Goal: Browse casually: Explore the website without a specific task or goal

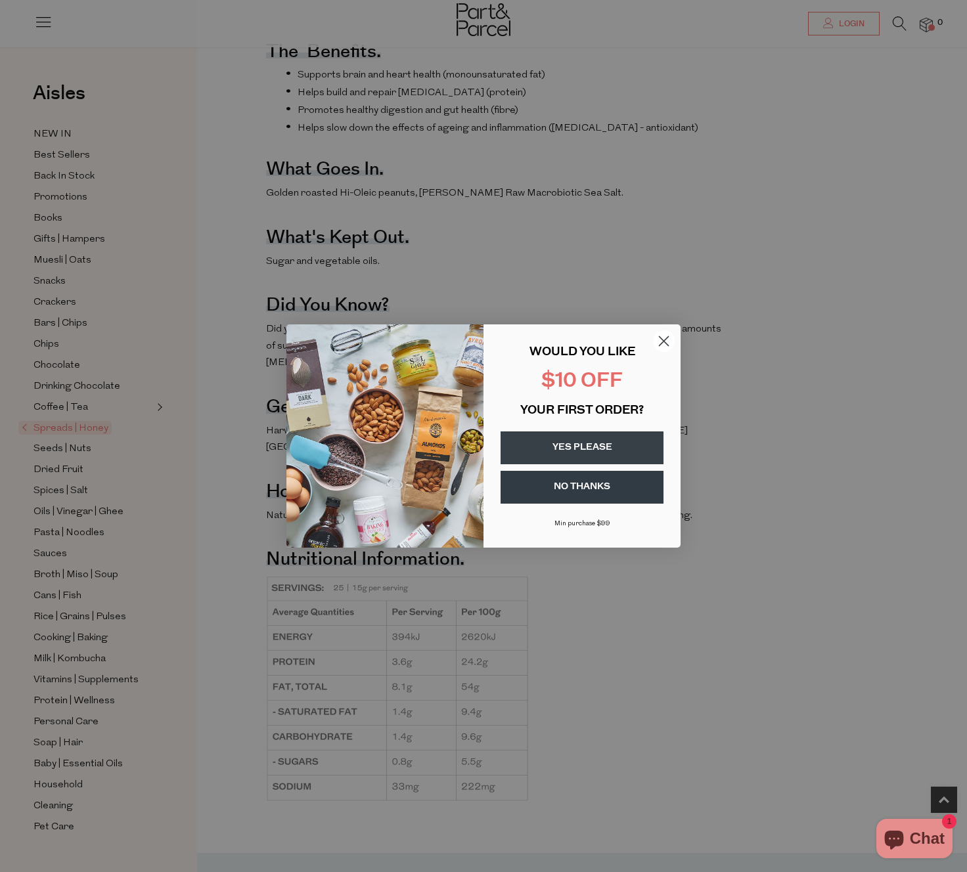
scroll to position [569, 0]
click at [659, 342] on circle "Close dialog" at bounding box center [664, 341] width 22 height 22
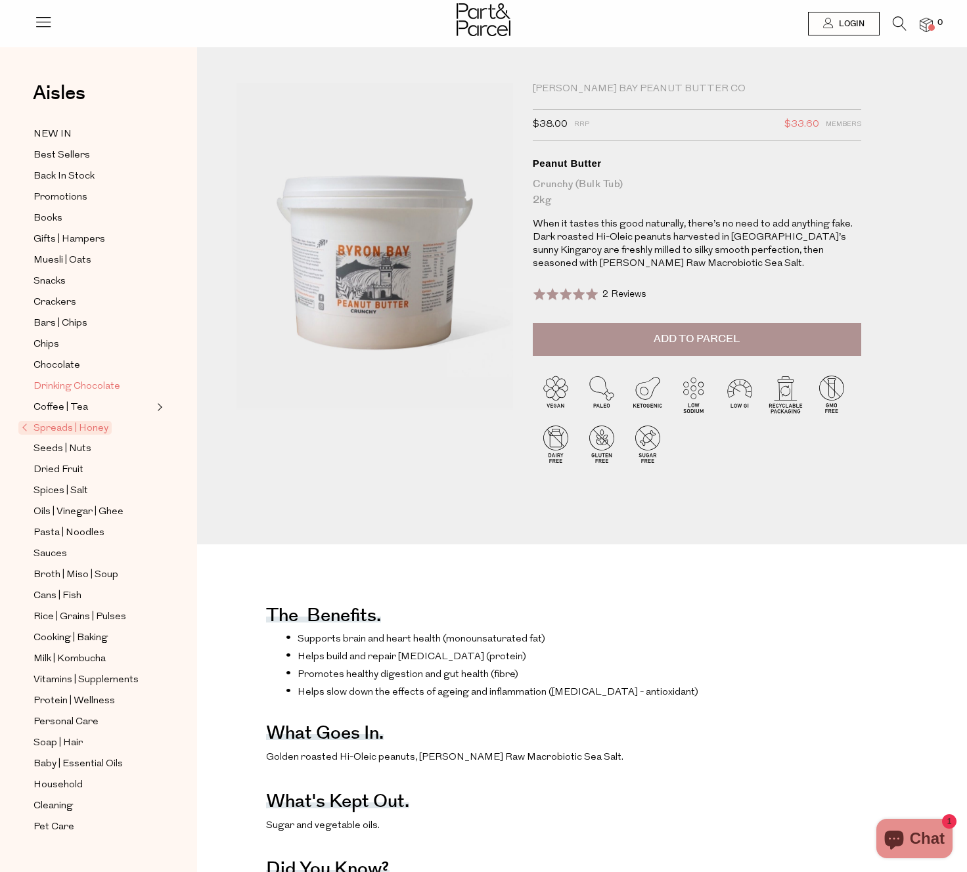
scroll to position [7, 1]
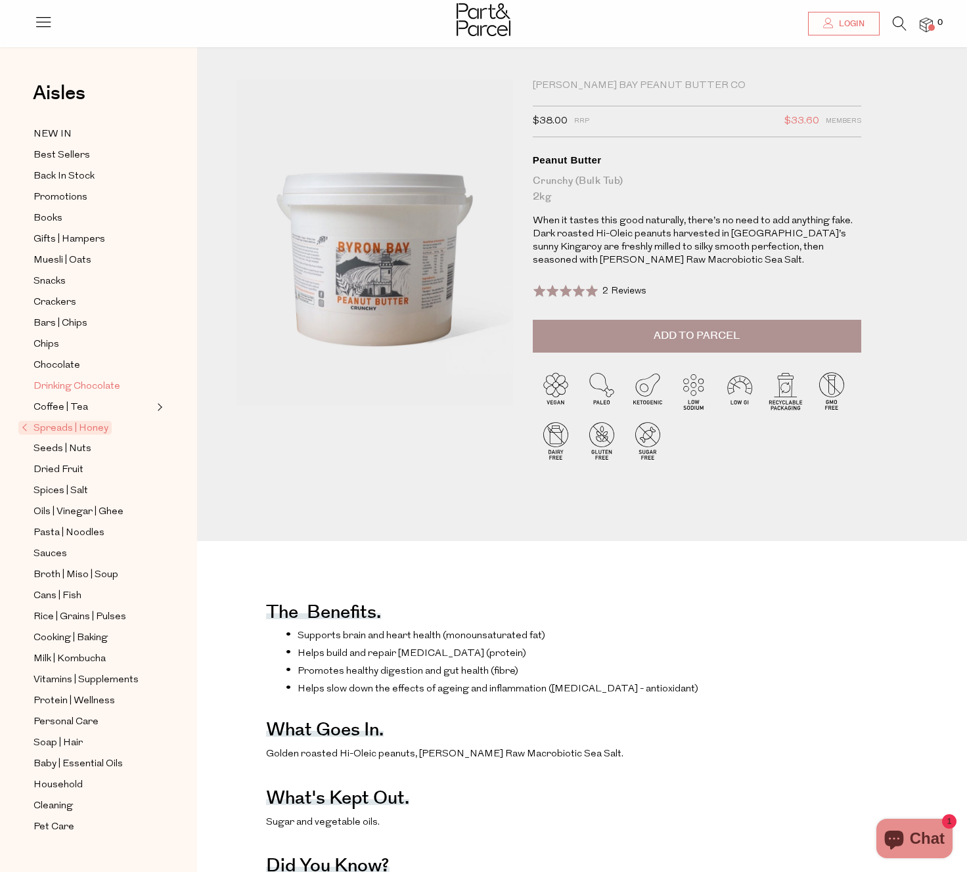
click at [100, 379] on span "Drinking Chocolate" at bounding box center [76, 387] width 87 height 16
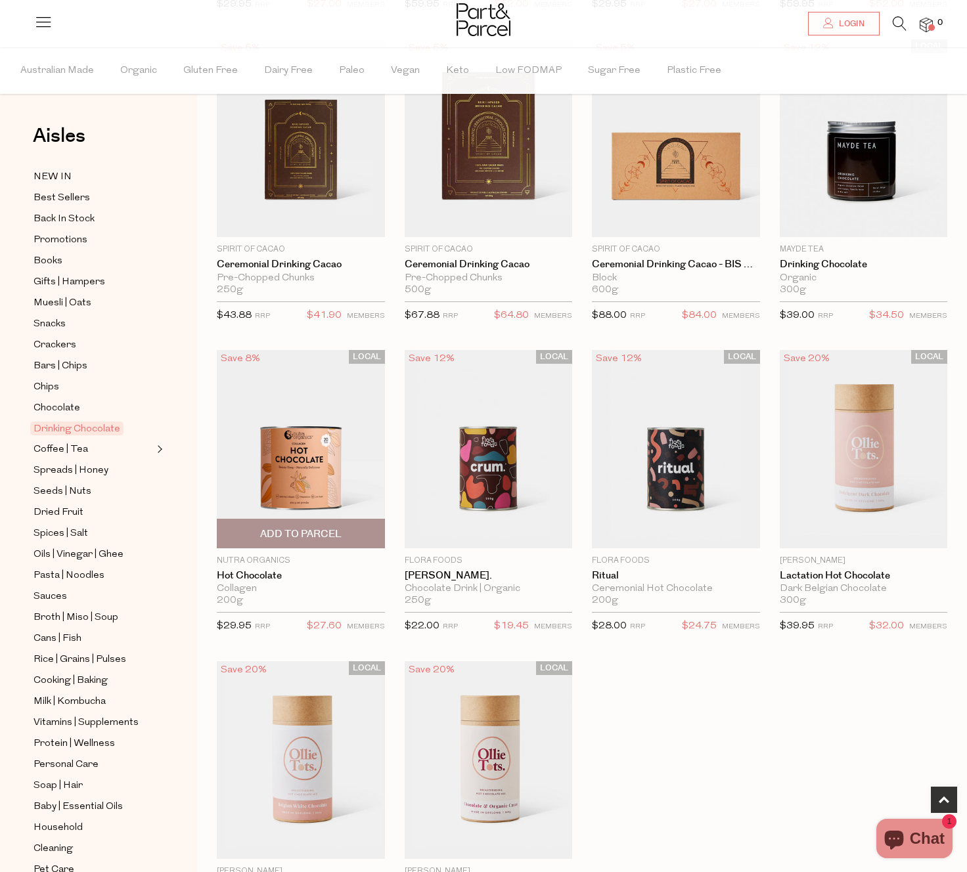
scroll to position [782, 0]
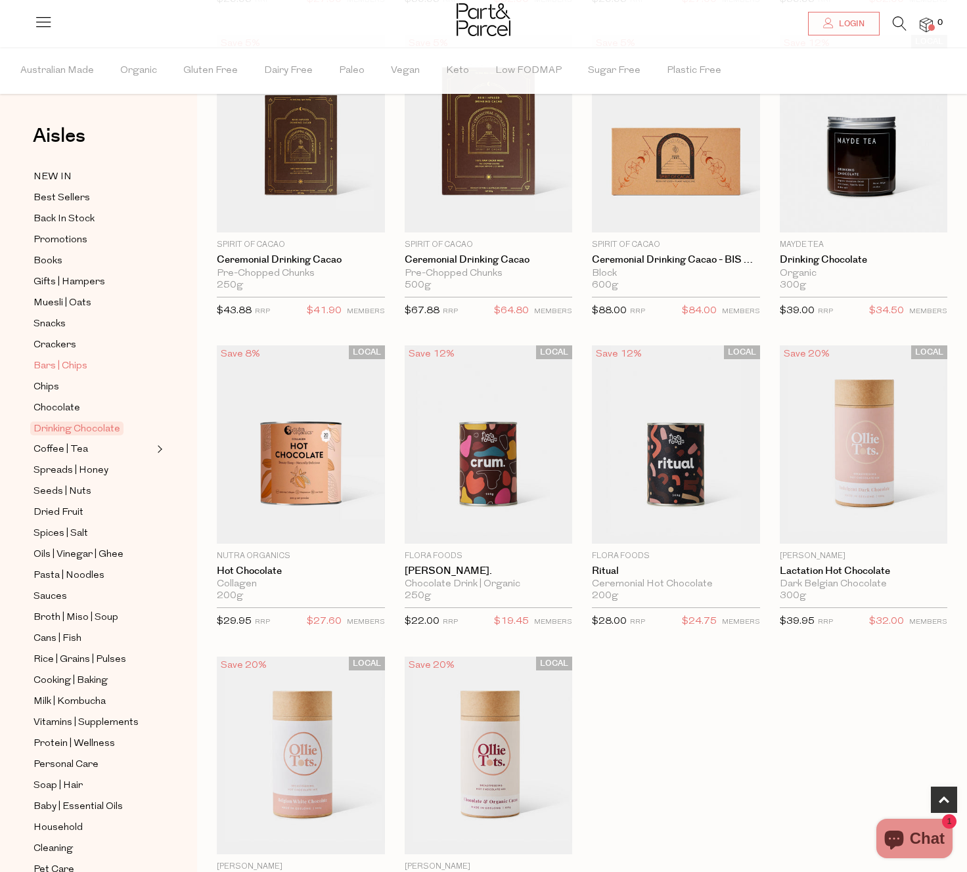
click at [60, 370] on span "Bars | Chips" at bounding box center [60, 367] width 54 height 16
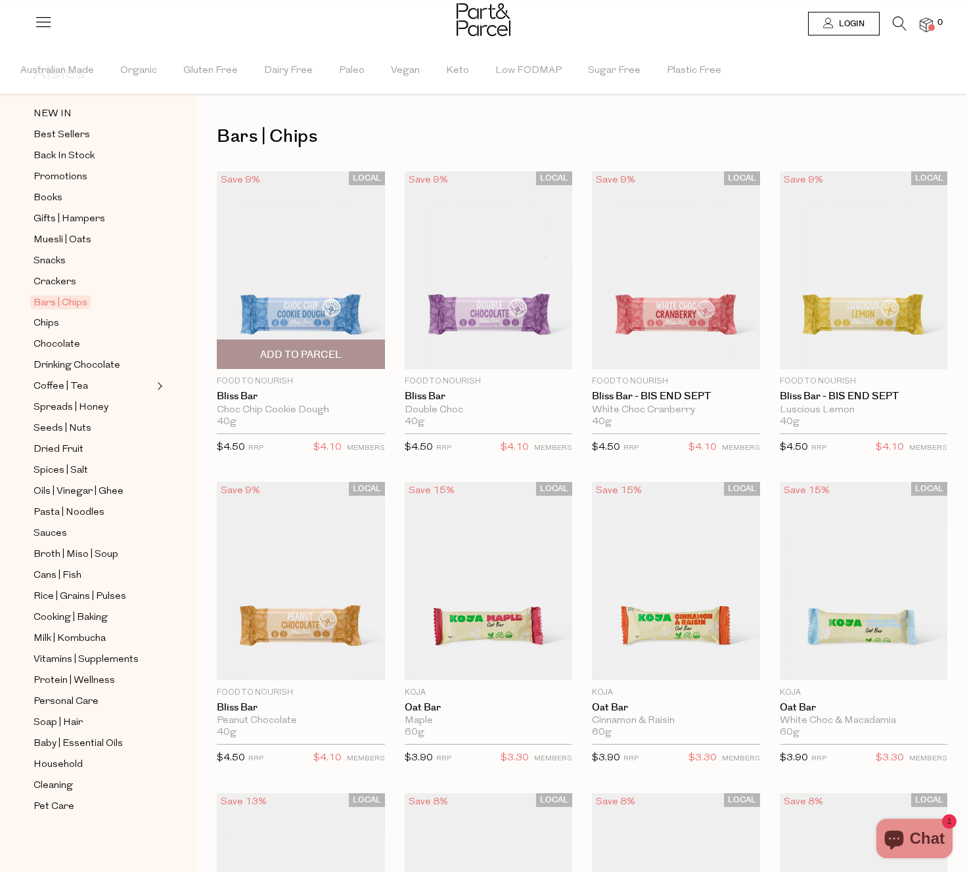
scroll to position [63, 0]
click at [103, 682] on span "Protein | Wellness" at bounding box center [73, 681] width 81 height 16
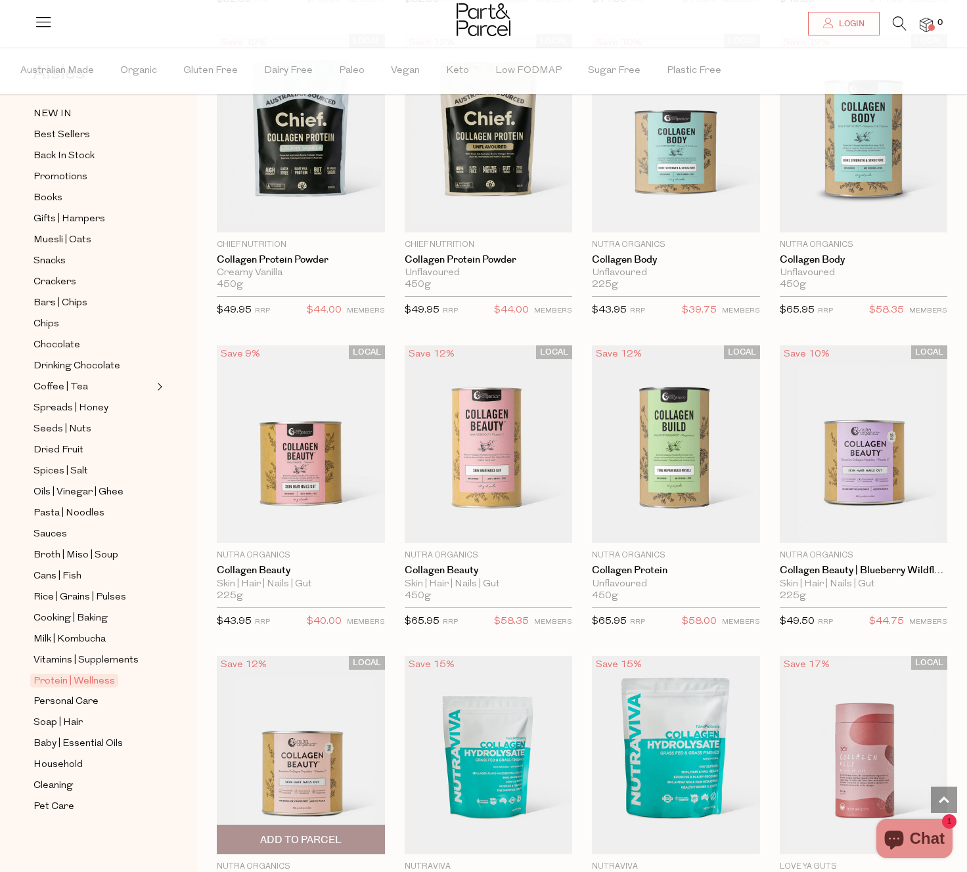
scroll to position [1071, 0]
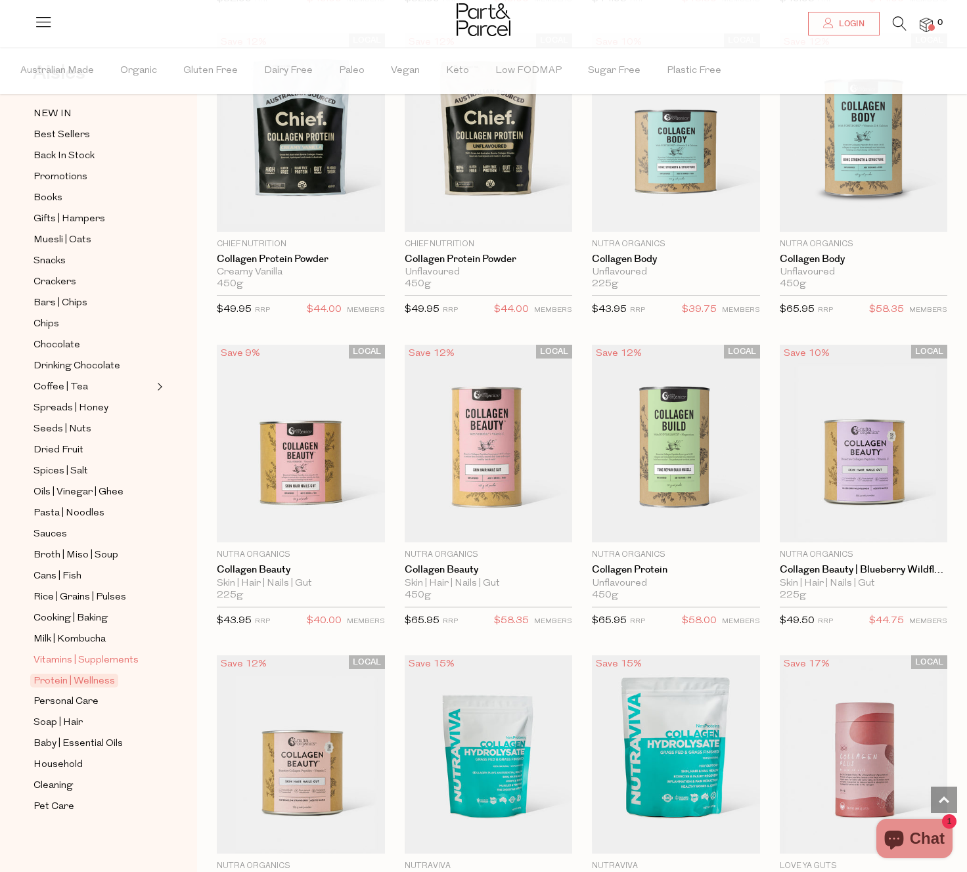
drag, startPoint x: 104, startPoint y: 655, endPoint x: 112, endPoint y: 659, distance: 9.1
click at [105, 655] on span "Vitamins | Supplements" at bounding box center [85, 661] width 105 height 16
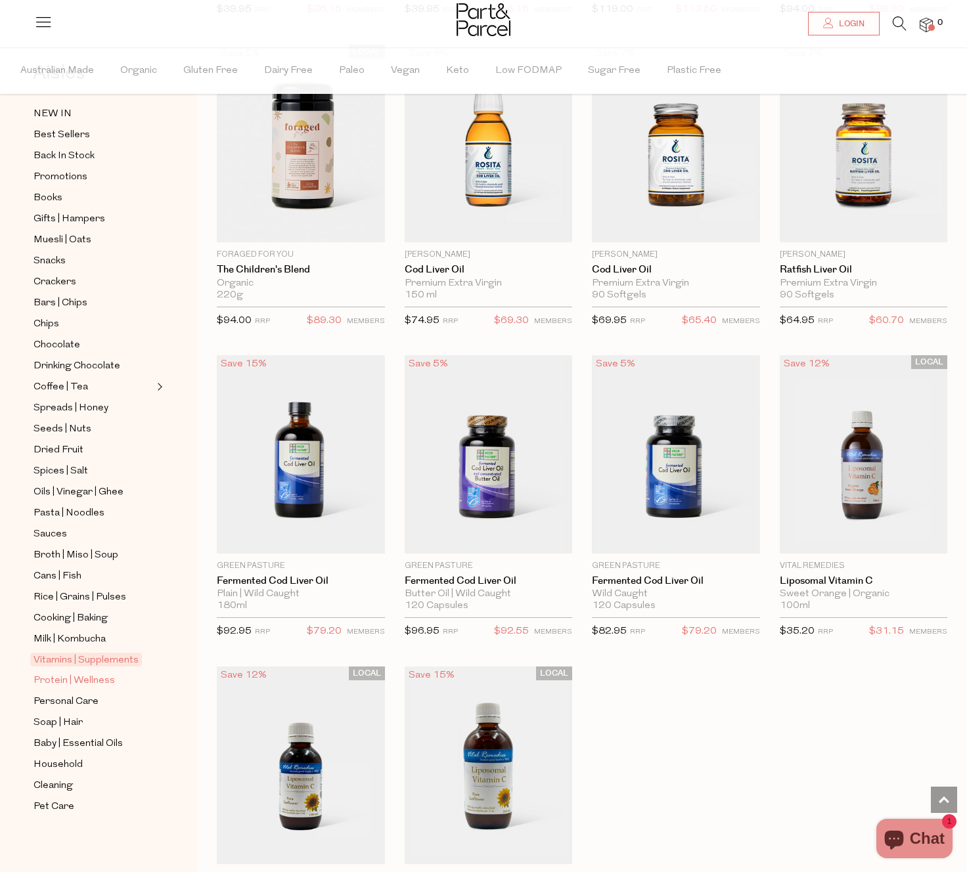
scroll to position [63, 0]
click at [89, 682] on span "Protein | Wellness" at bounding box center [73, 681] width 81 height 16
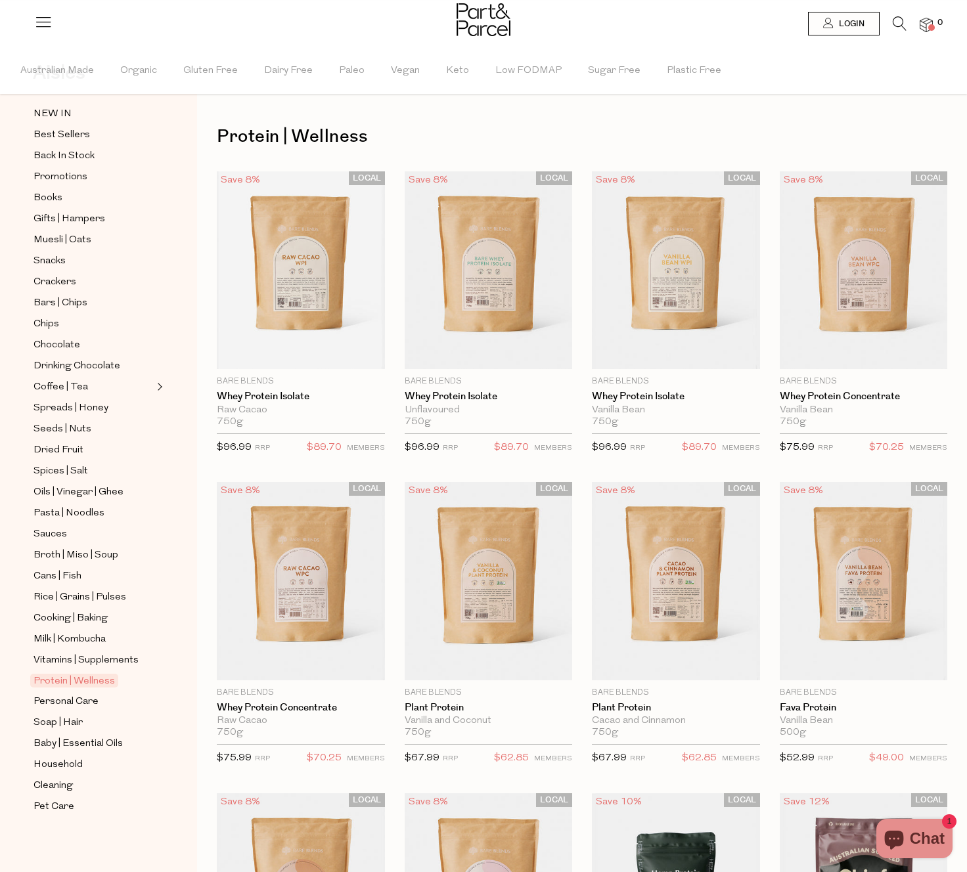
scroll to position [63, 0]
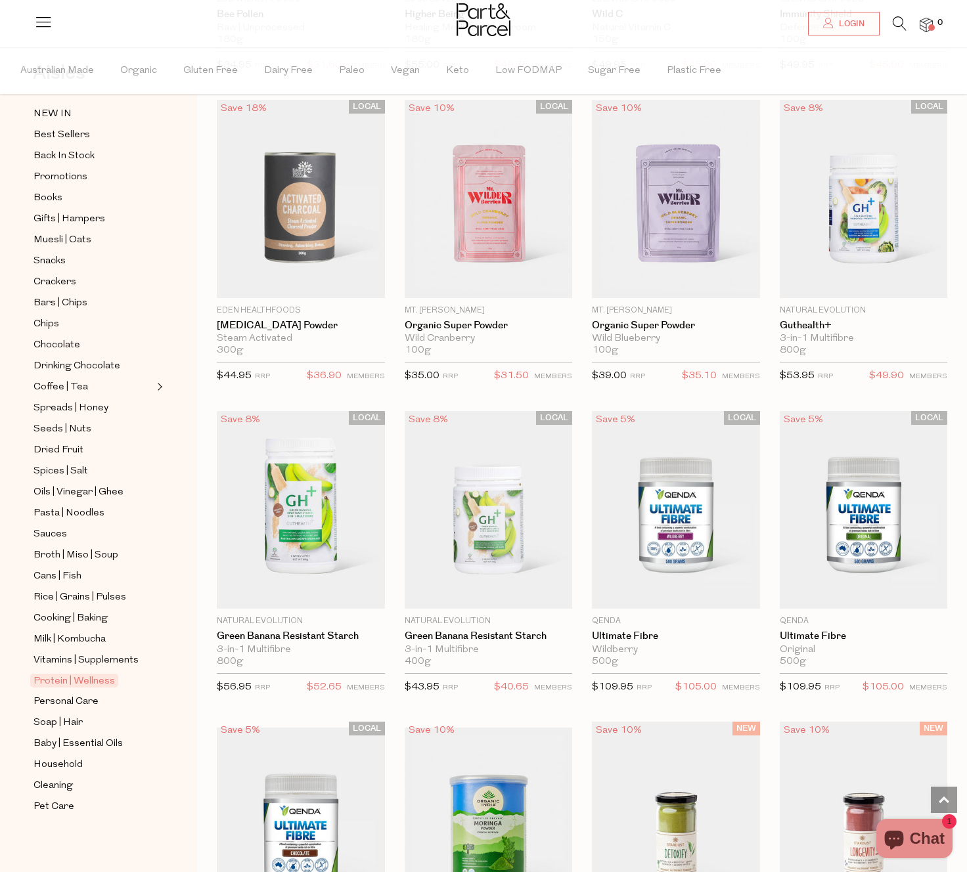
scroll to position [4438, 0]
drag, startPoint x: 62, startPoint y: 339, endPoint x: 65, endPoint y: 378, distance: 39.5
click at [62, 339] on span "Chocolate" at bounding box center [56, 346] width 47 height 16
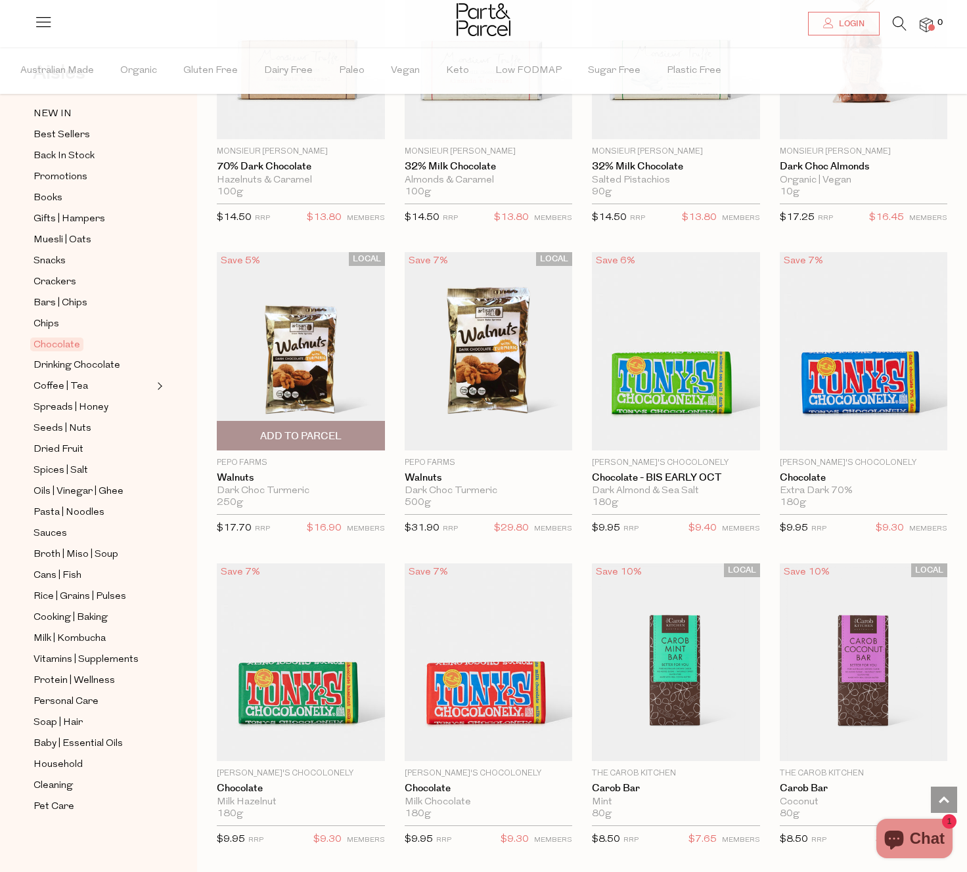
scroll to position [2754, 0]
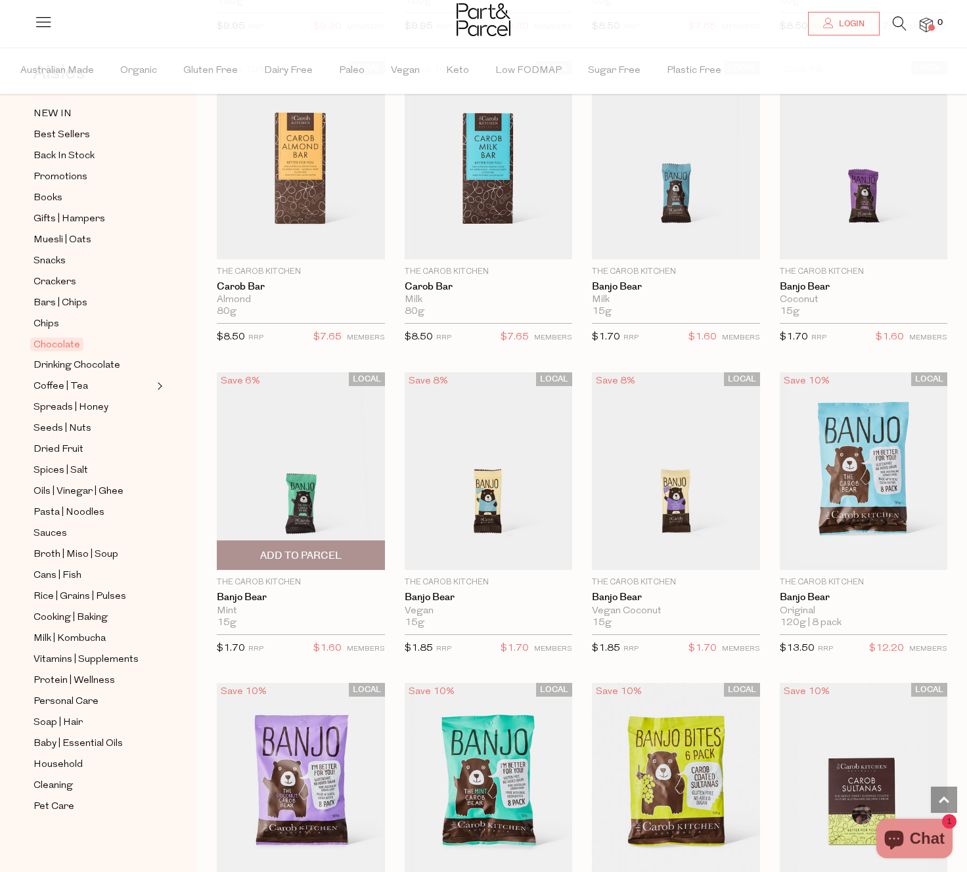
scroll to position [3573, 0]
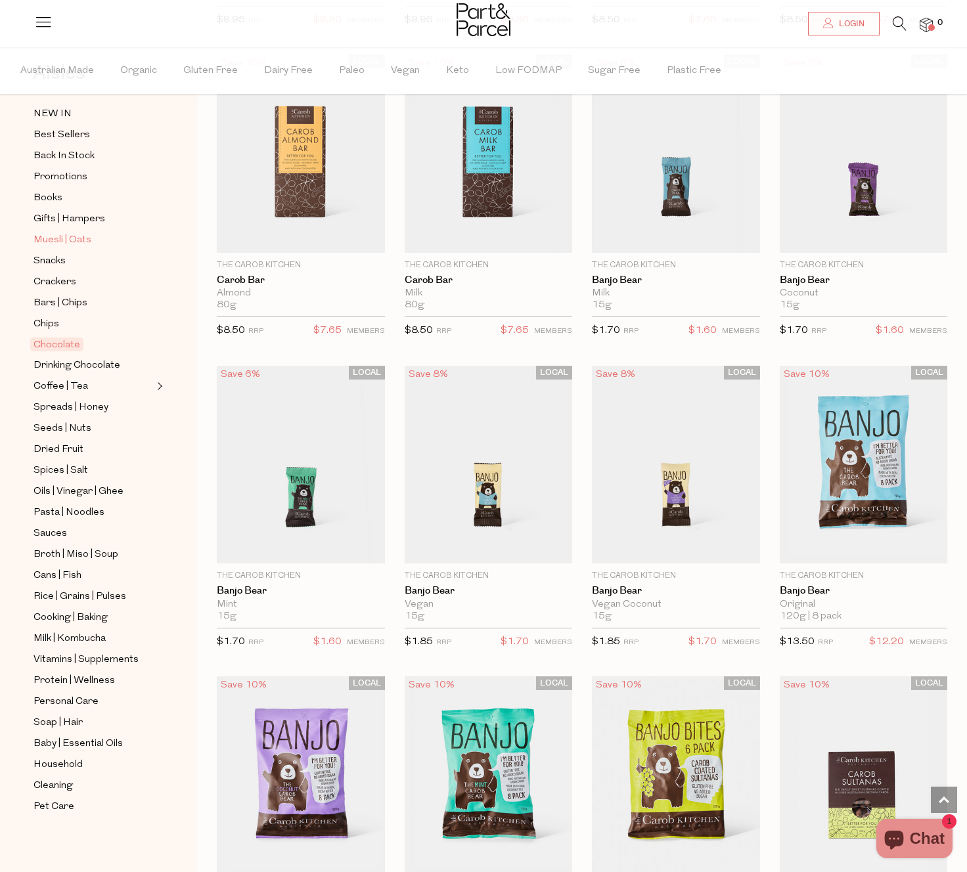
click at [46, 234] on span "Muesli | Oats" at bounding box center [62, 240] width 58 height 16
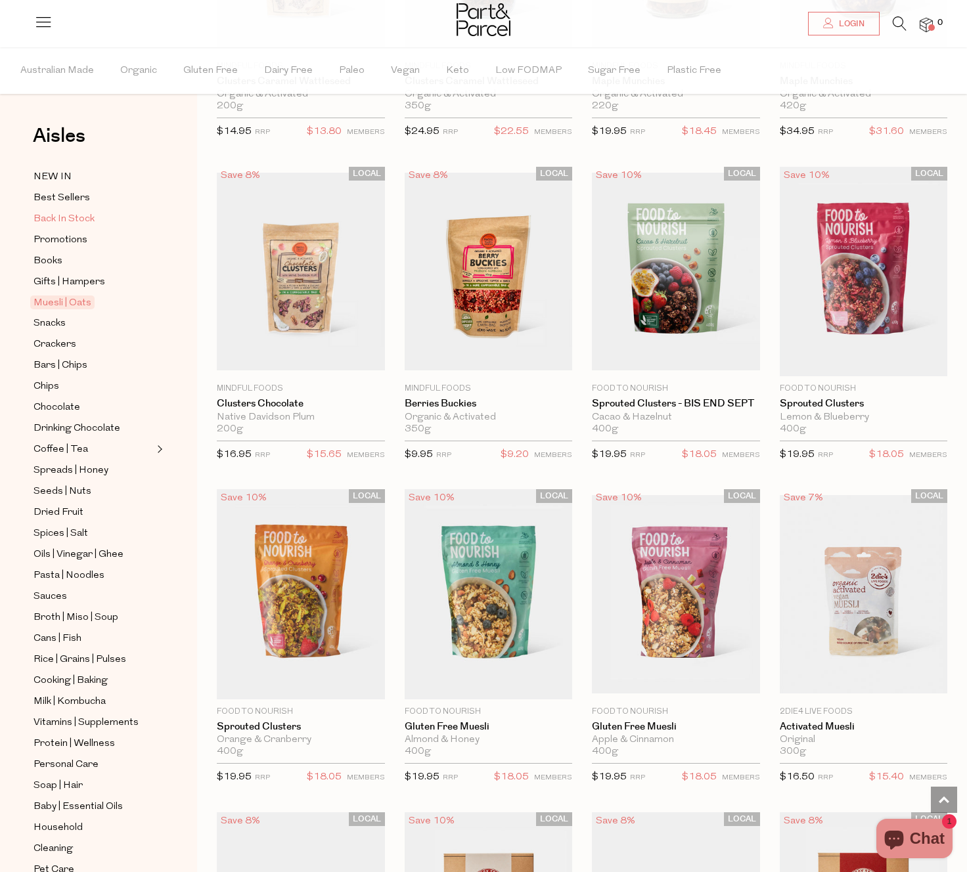
click at [77, 219] on span "Back In Stock" at bounding box center [63, 219] width 61 height 16
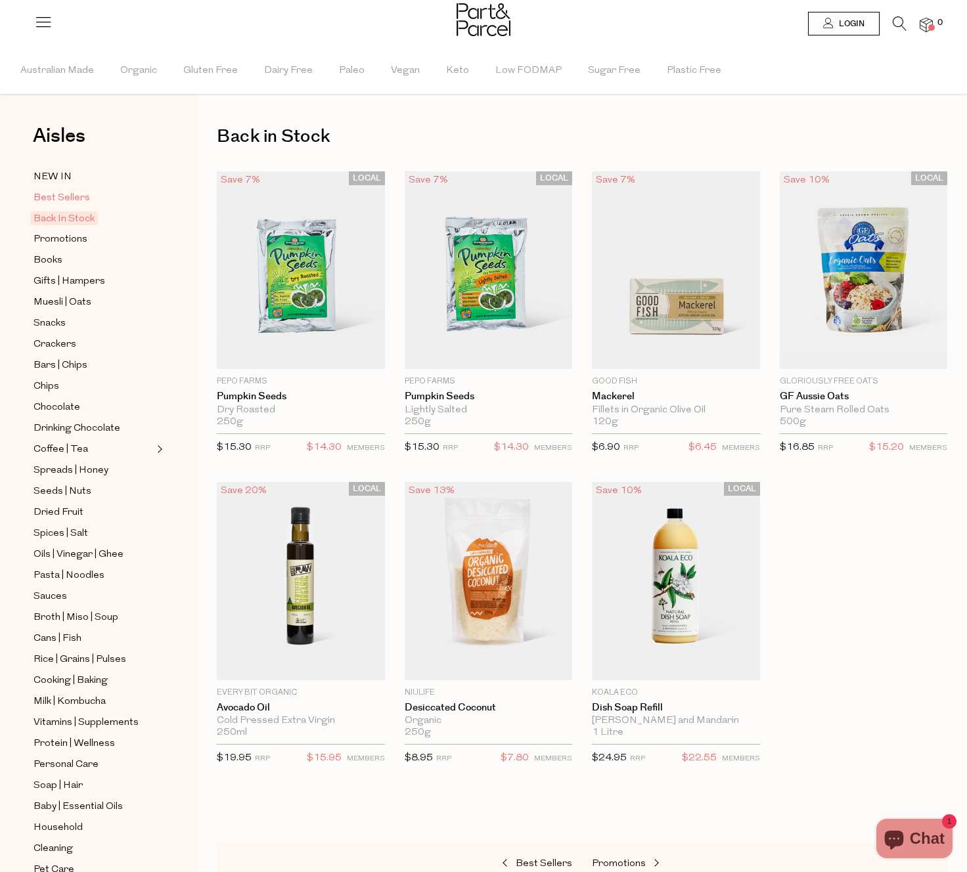
click at [68, 194] on span "Best Sellers" at bounding box center [61, 198] width 56 height 16
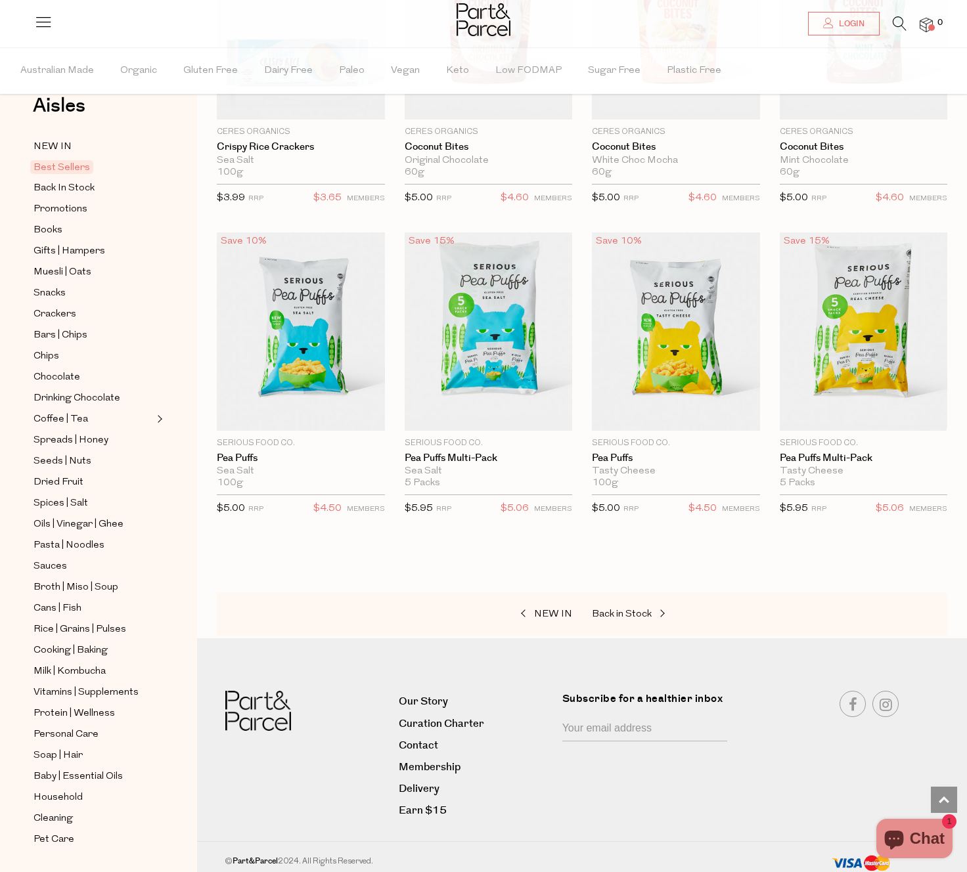
scroll to position [2754, 0]
click at [89, 441] on span "Spreads | Honey" at bounding box center [70, 441] width 75 height 16
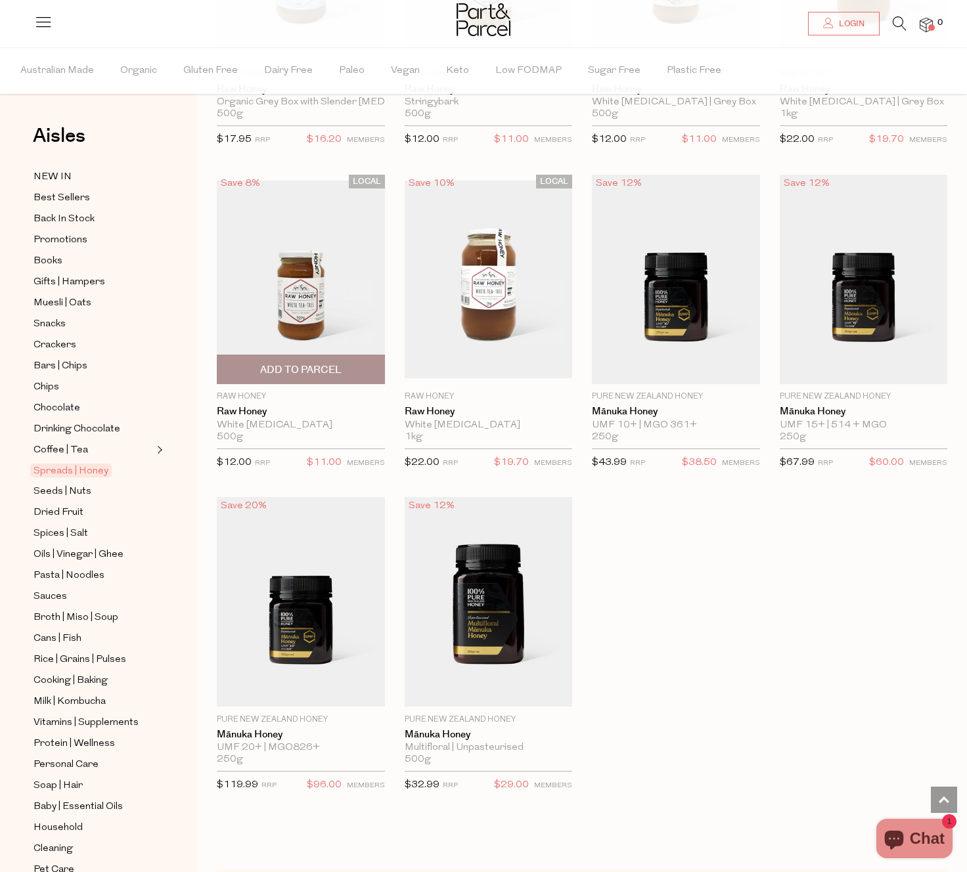
scroll to position [3107, 0]
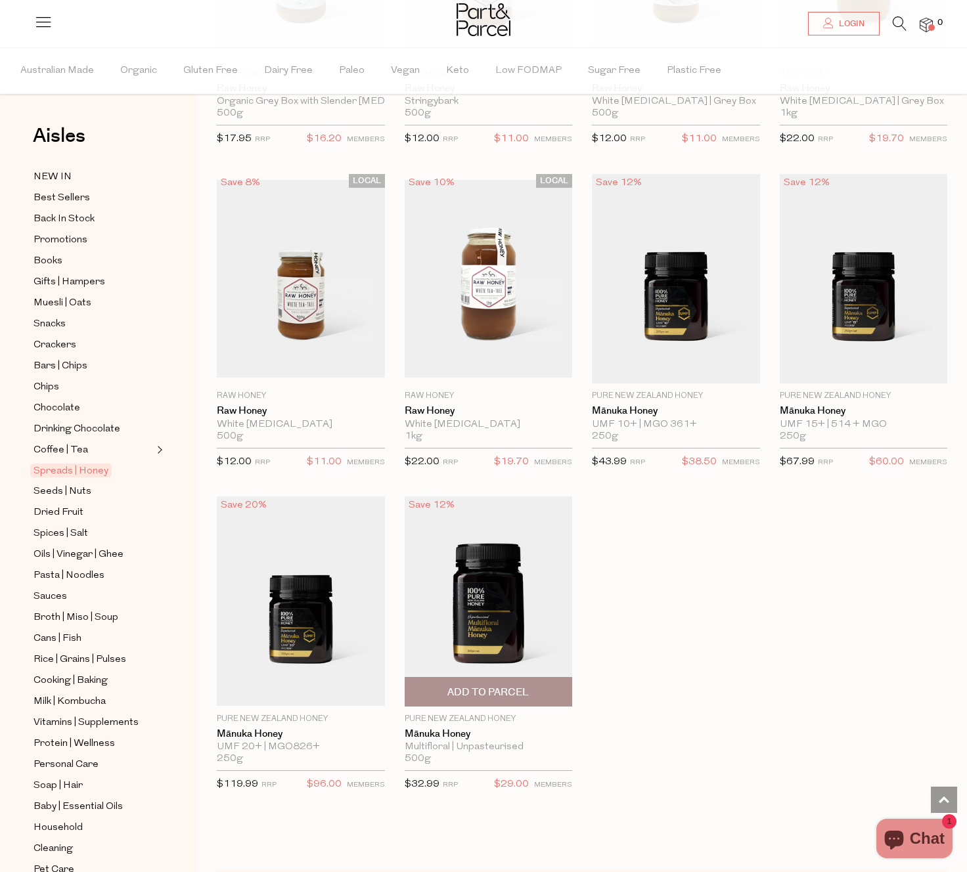
click at [474, 560] on img at bounding box center [489, 602] width 168 height 210
